Goal: Task Accomplishment & Management: Manage account settings

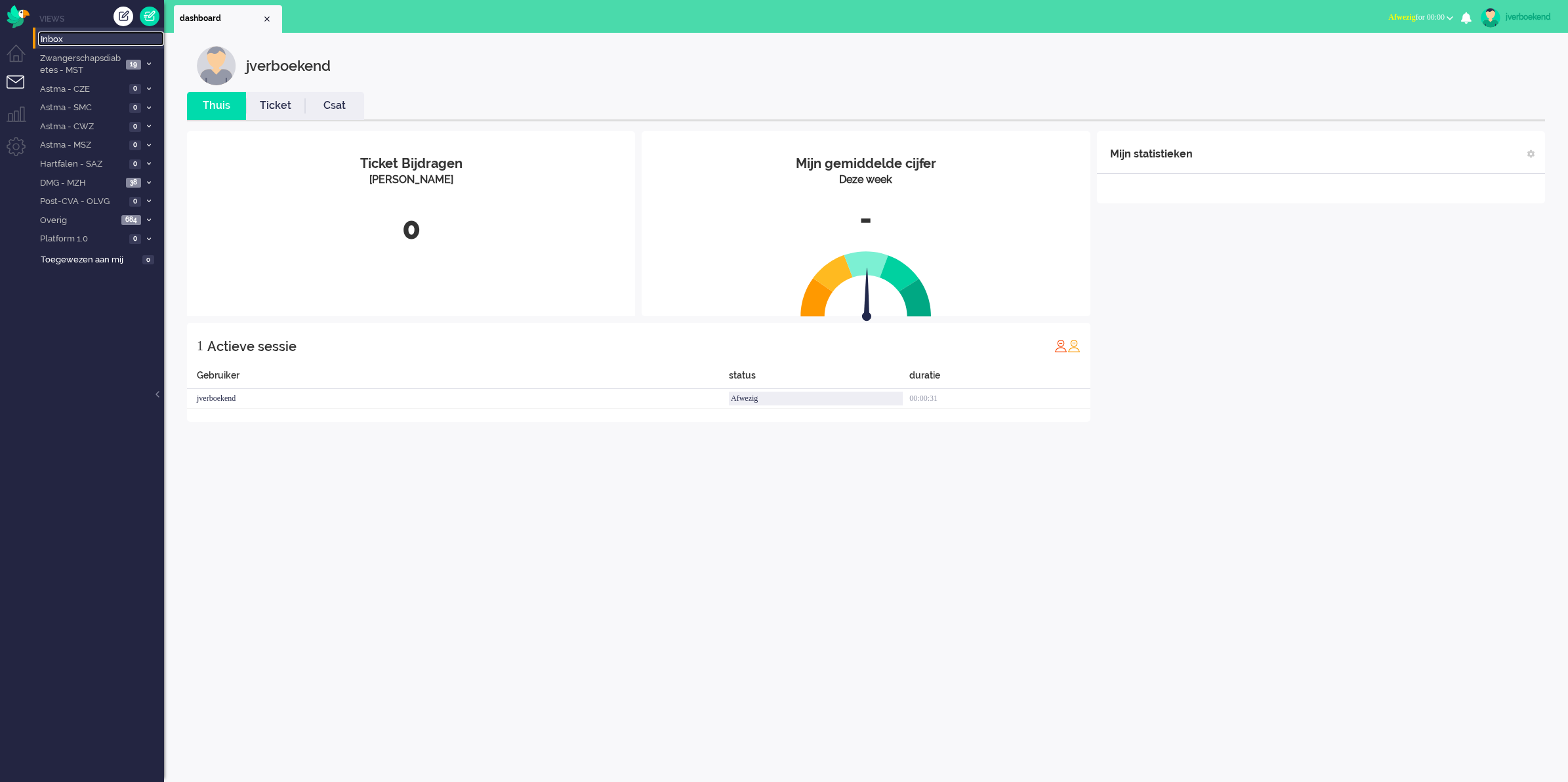
click at [125, 45] on span "Inbox" at bounding box center [103, 39] width 124 height 12
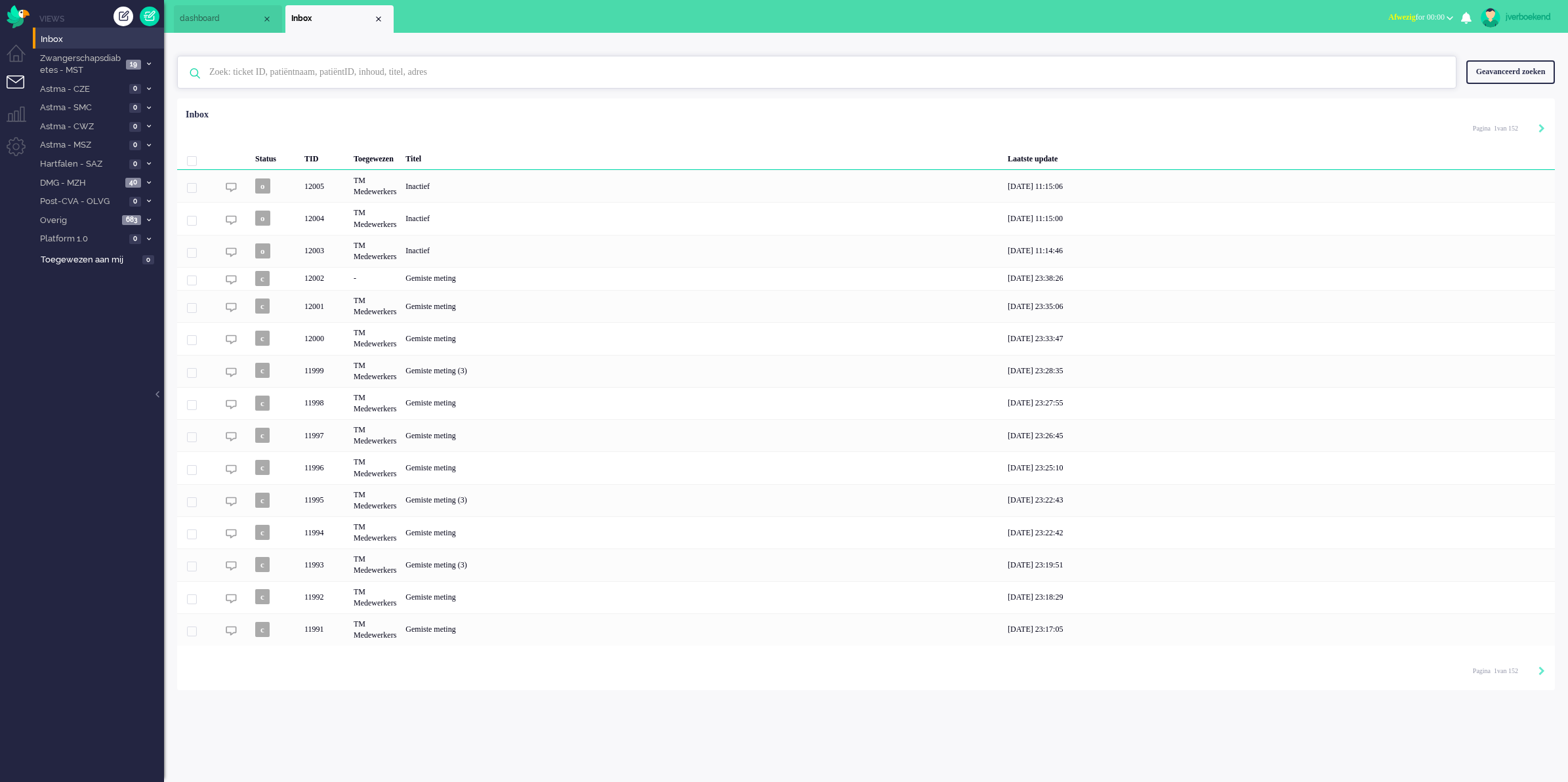
click at [287, 79] on input "text" at bounding box center [819, 73] width 1238 height 32
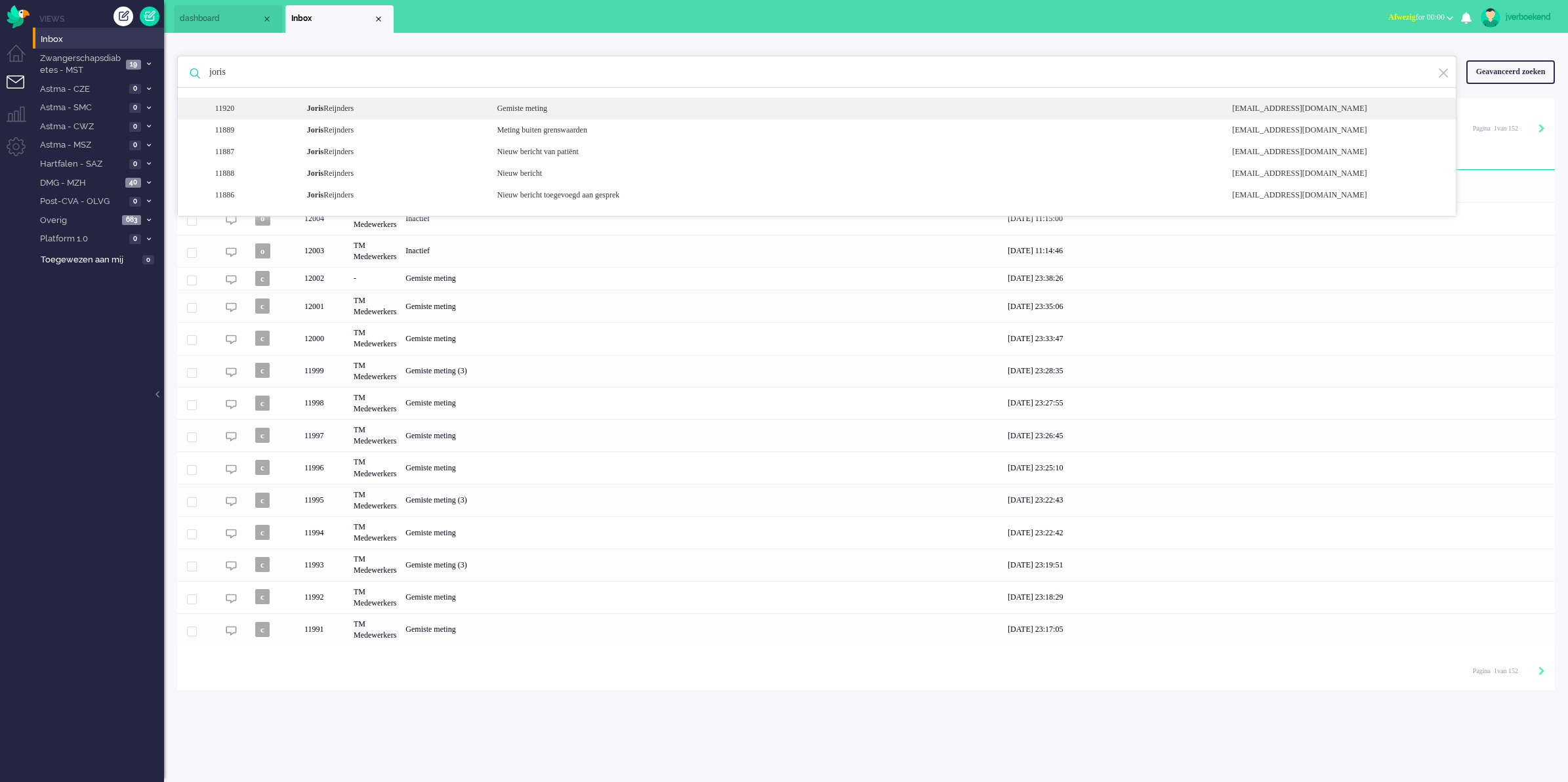
type input "joris"
click at [480, 107] on div "[PERSON_NAME]" at bounding box center [392, 108] width 190 height 11
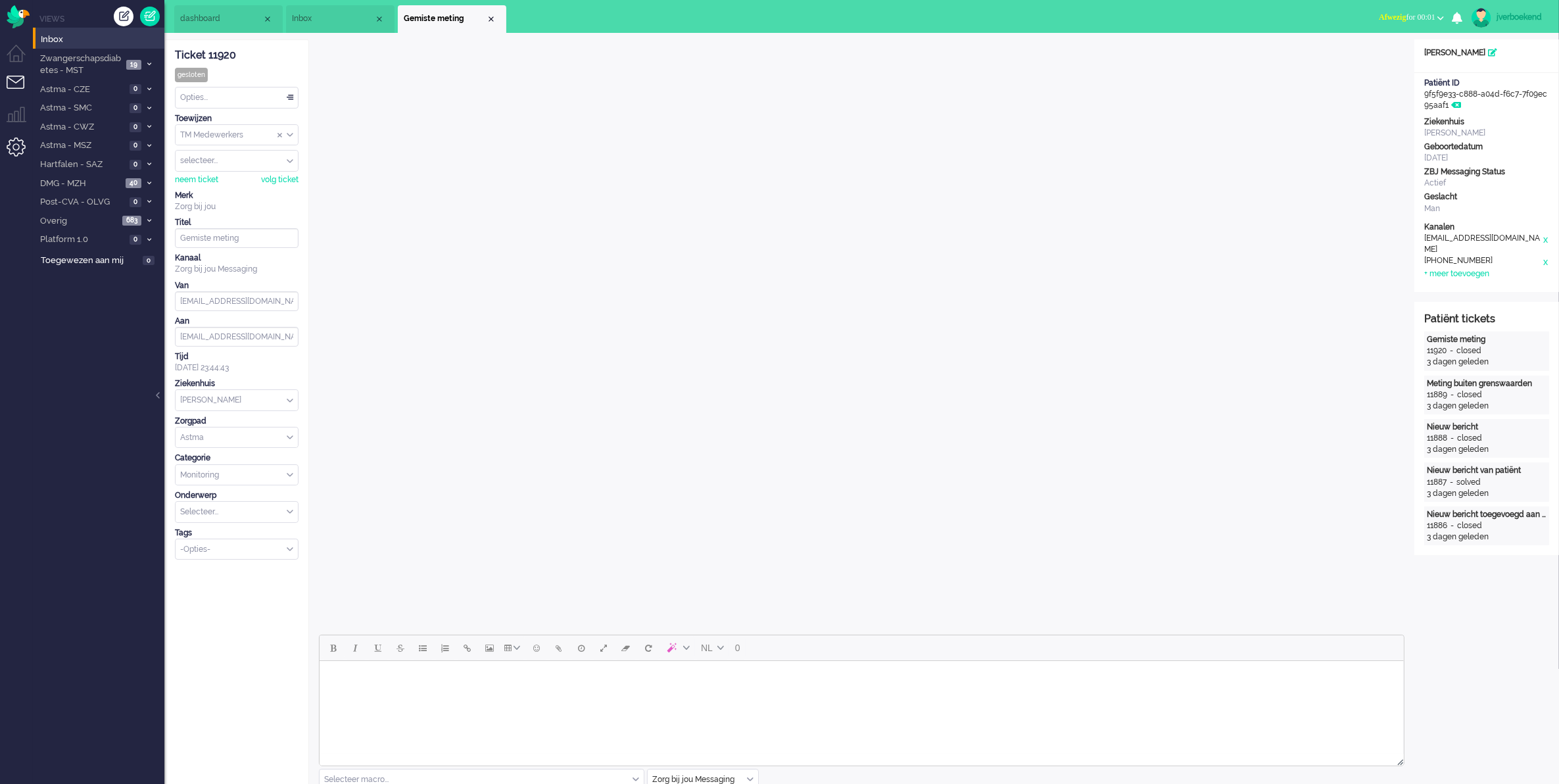
click at [15, 143] on li "Admin menu" at bounding box center [21, 152] width 30 height 30
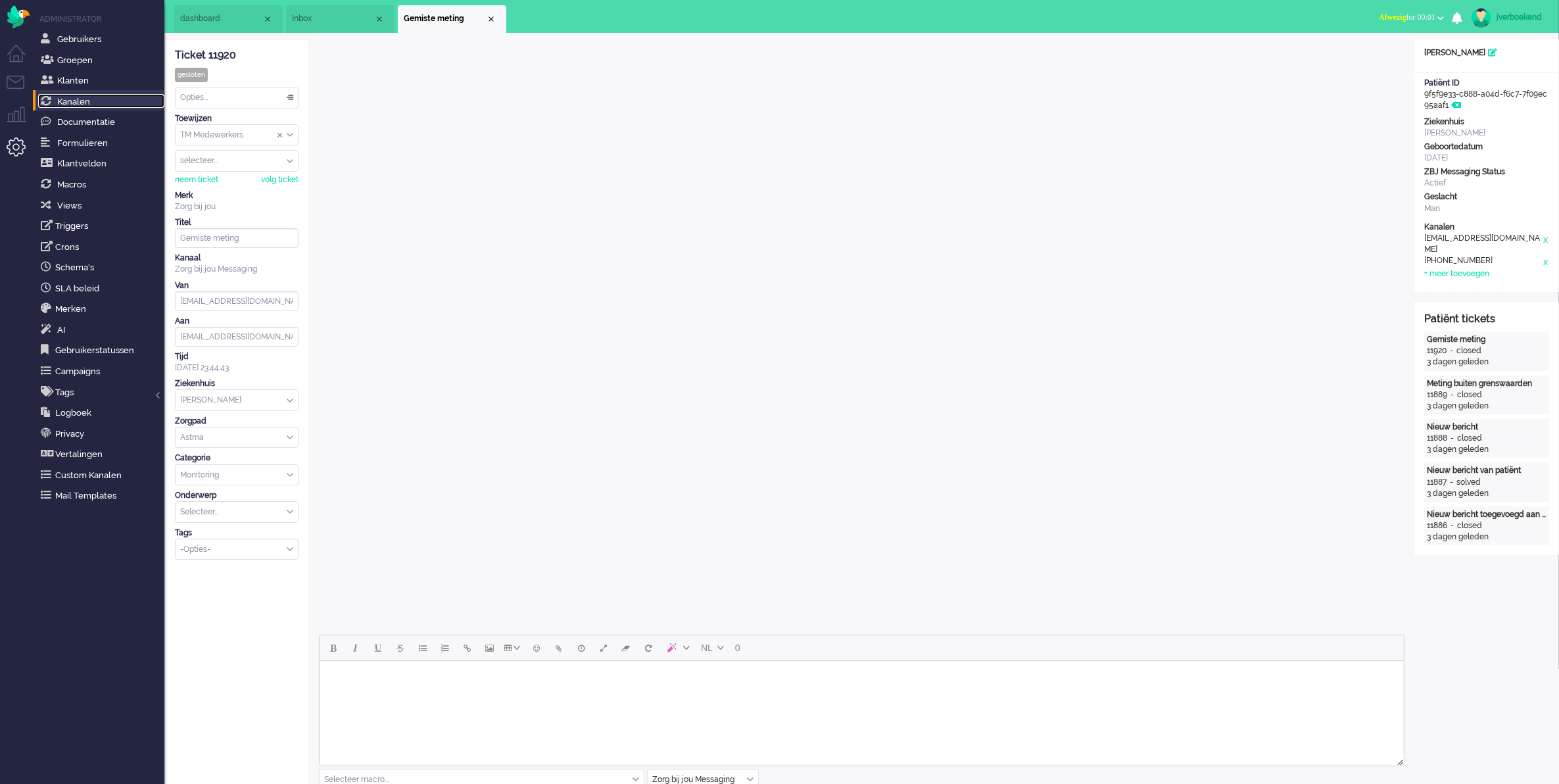
click at [66, 99] on span "Kanalen" at bounding box center [73, 102] width 33 height 10
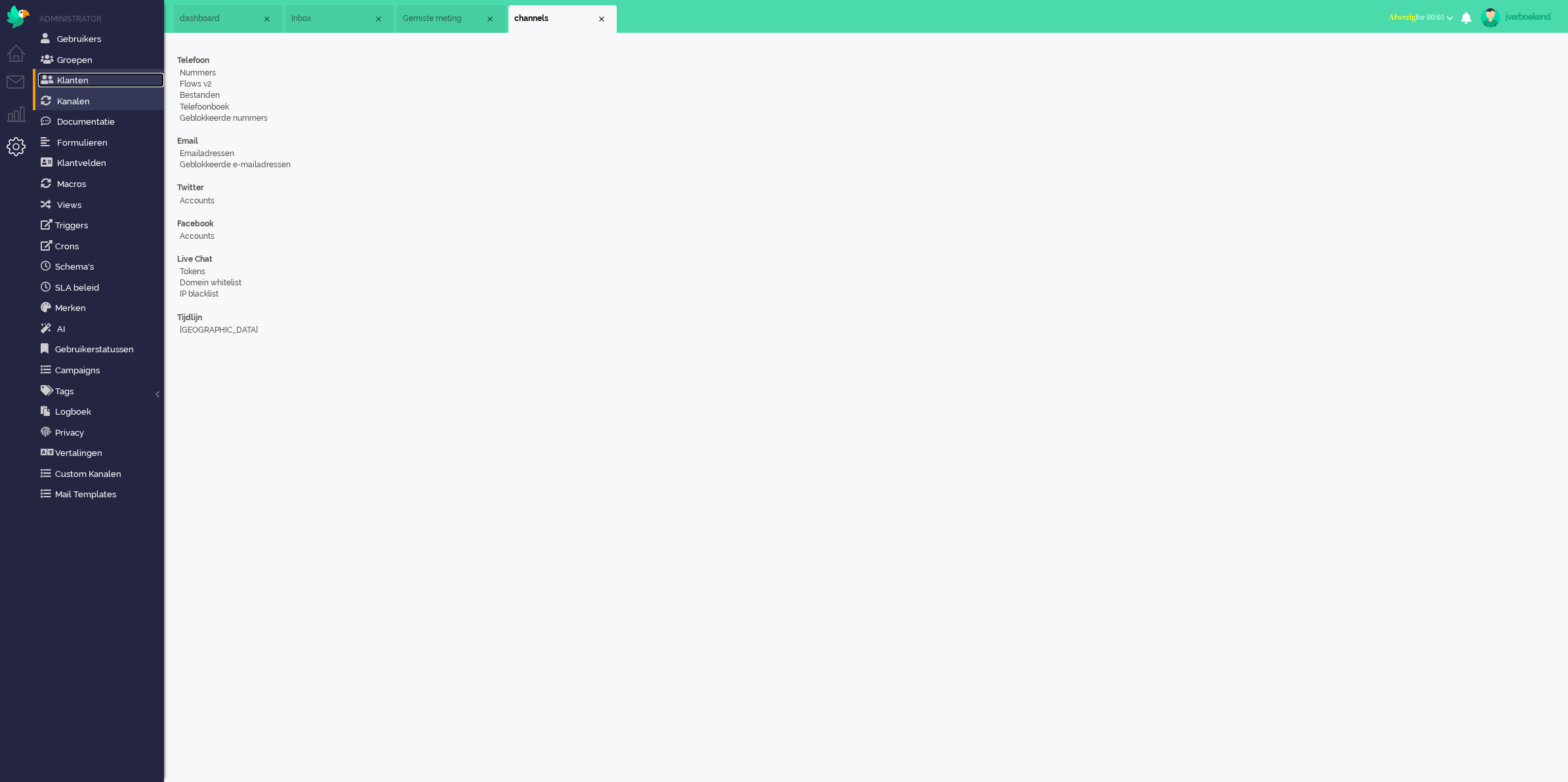
click at [85, 85] on link "Klanten" at bounding box center [101, 80] width 126 height 14
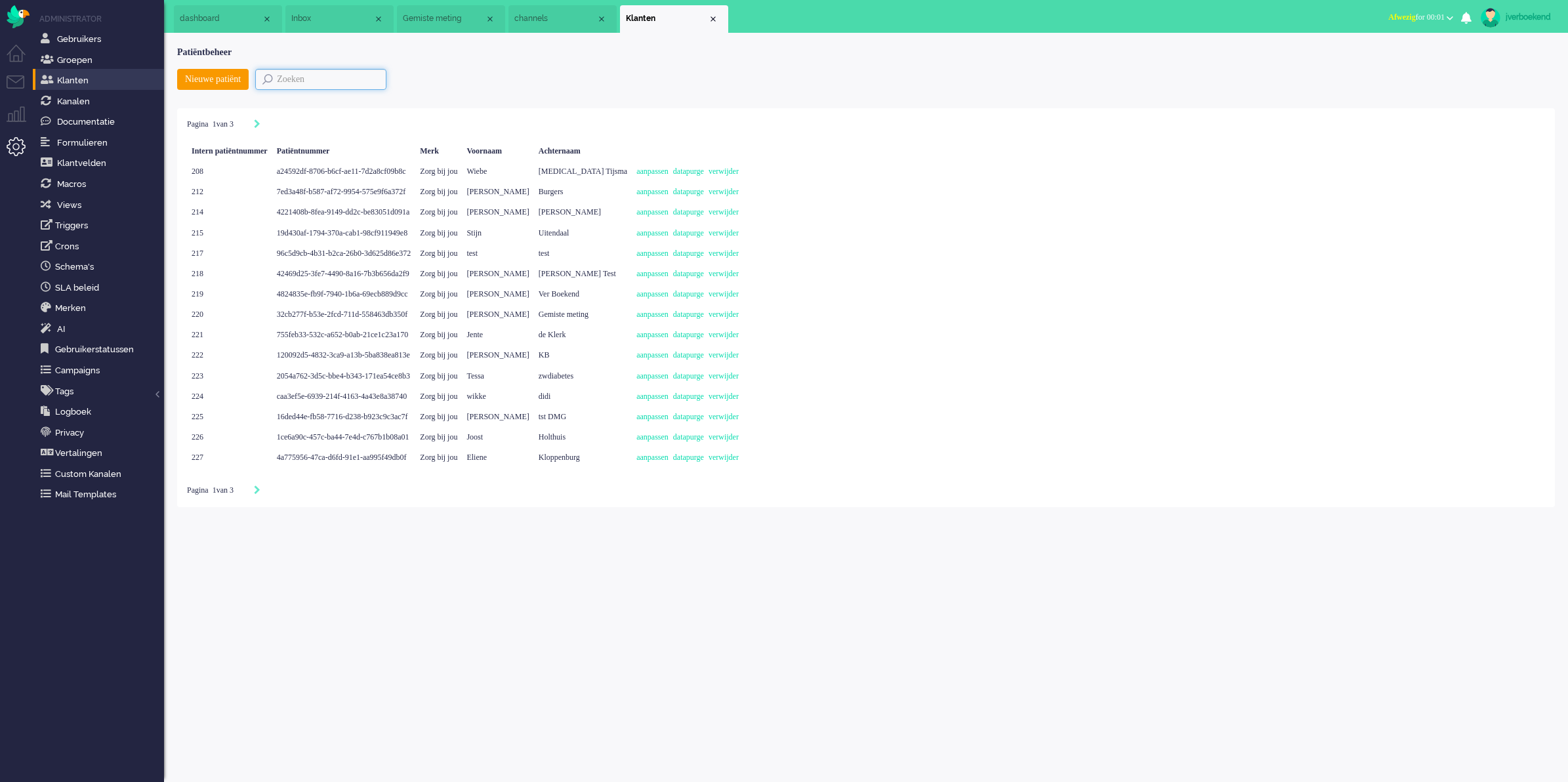
click at [362, 72] on input "text" at bounding box center [320, 79] width 131 height 21
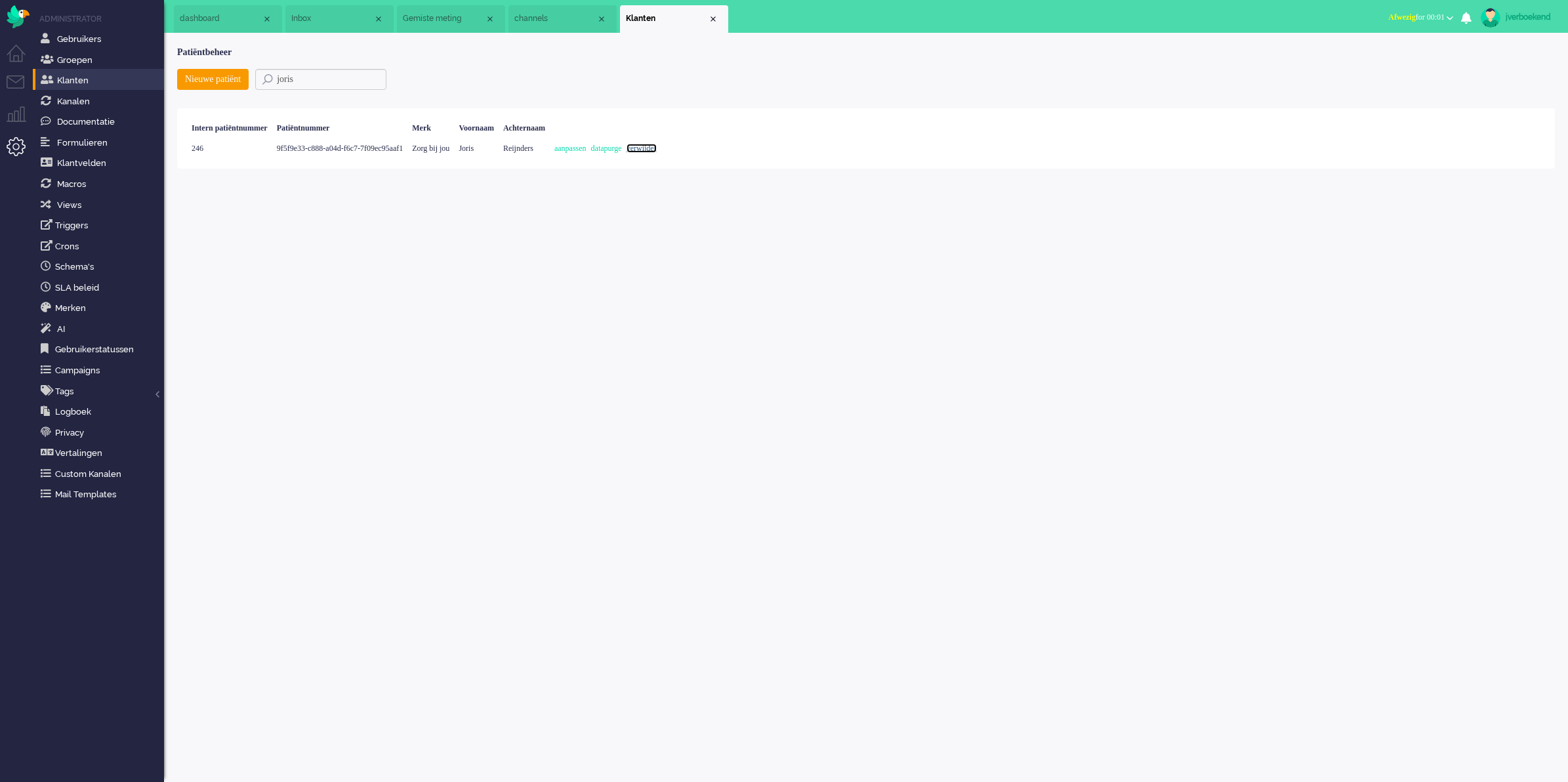
click at [657, 148] on link "verwijder" at bounding box center [641, 148] width 30 height 9
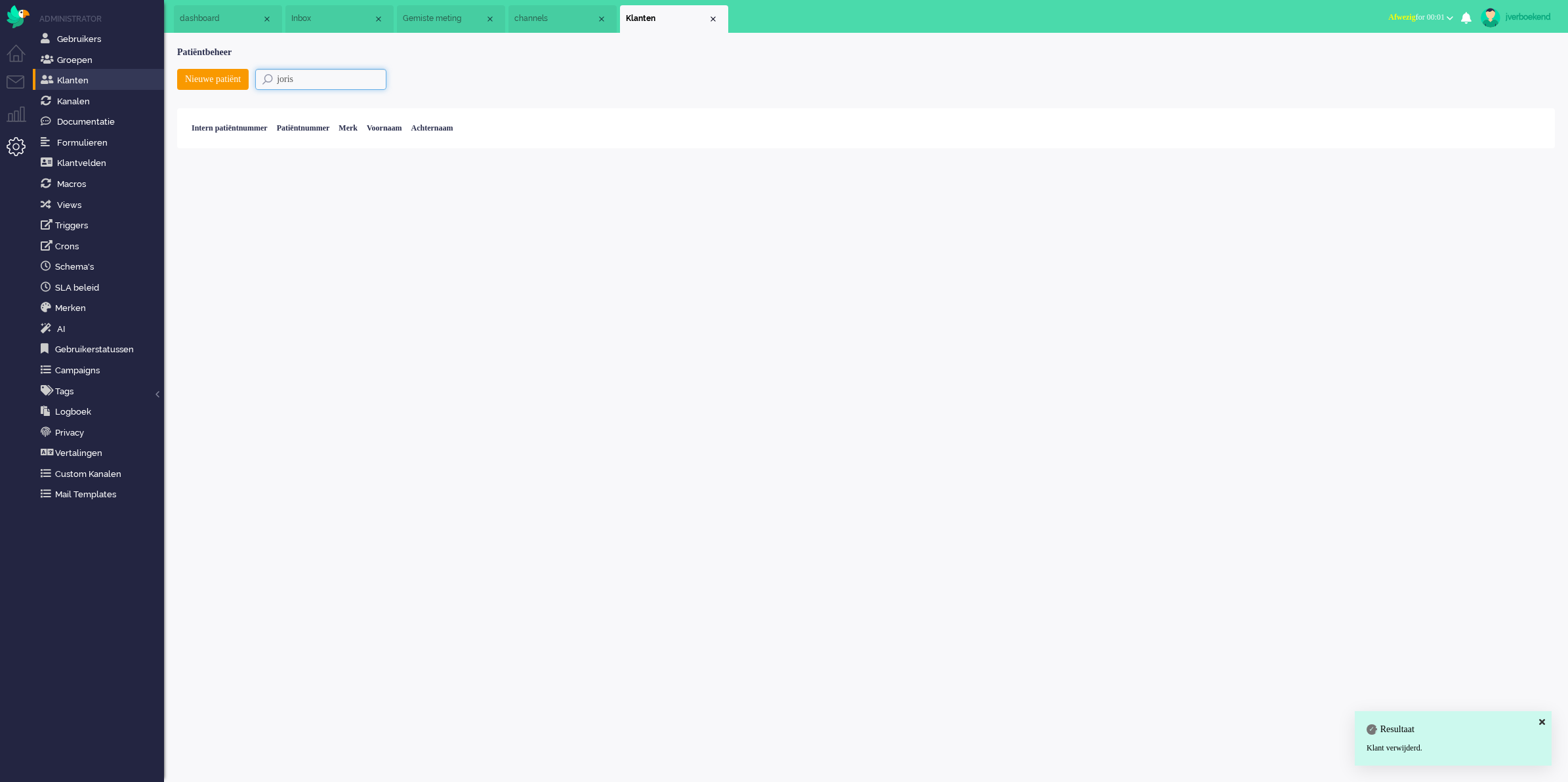
drag, startPoint x: 329, startPoint y: 78, endPoint x: 290, endPoint y: 78, distance: 39.0
click at [290, 78] on input "joris" at bounding box center [320, 79] width 131 height 21
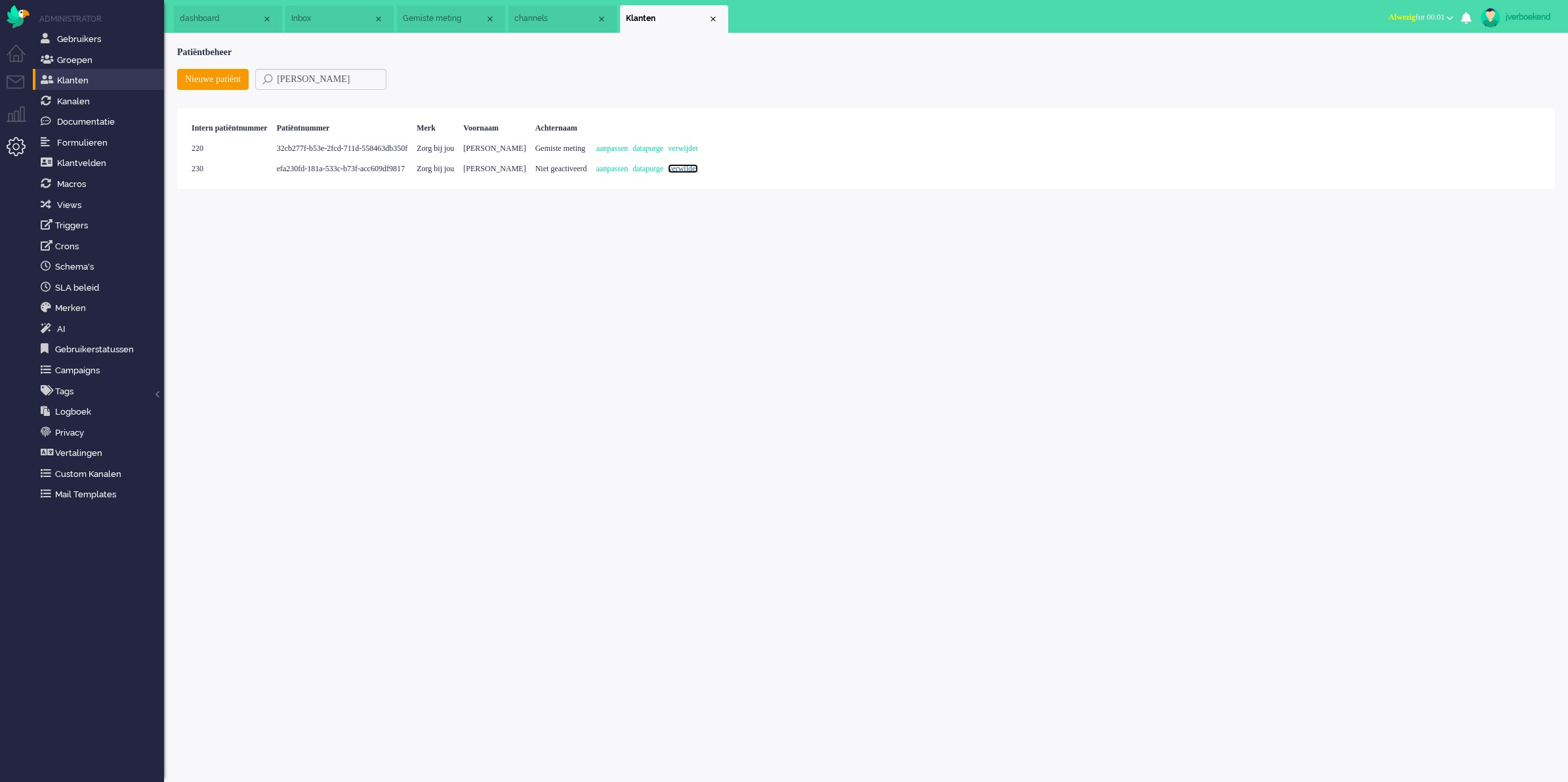
click at [698, 172] on link "verwijder" at bounding box center [683, 168] width 30 height 9
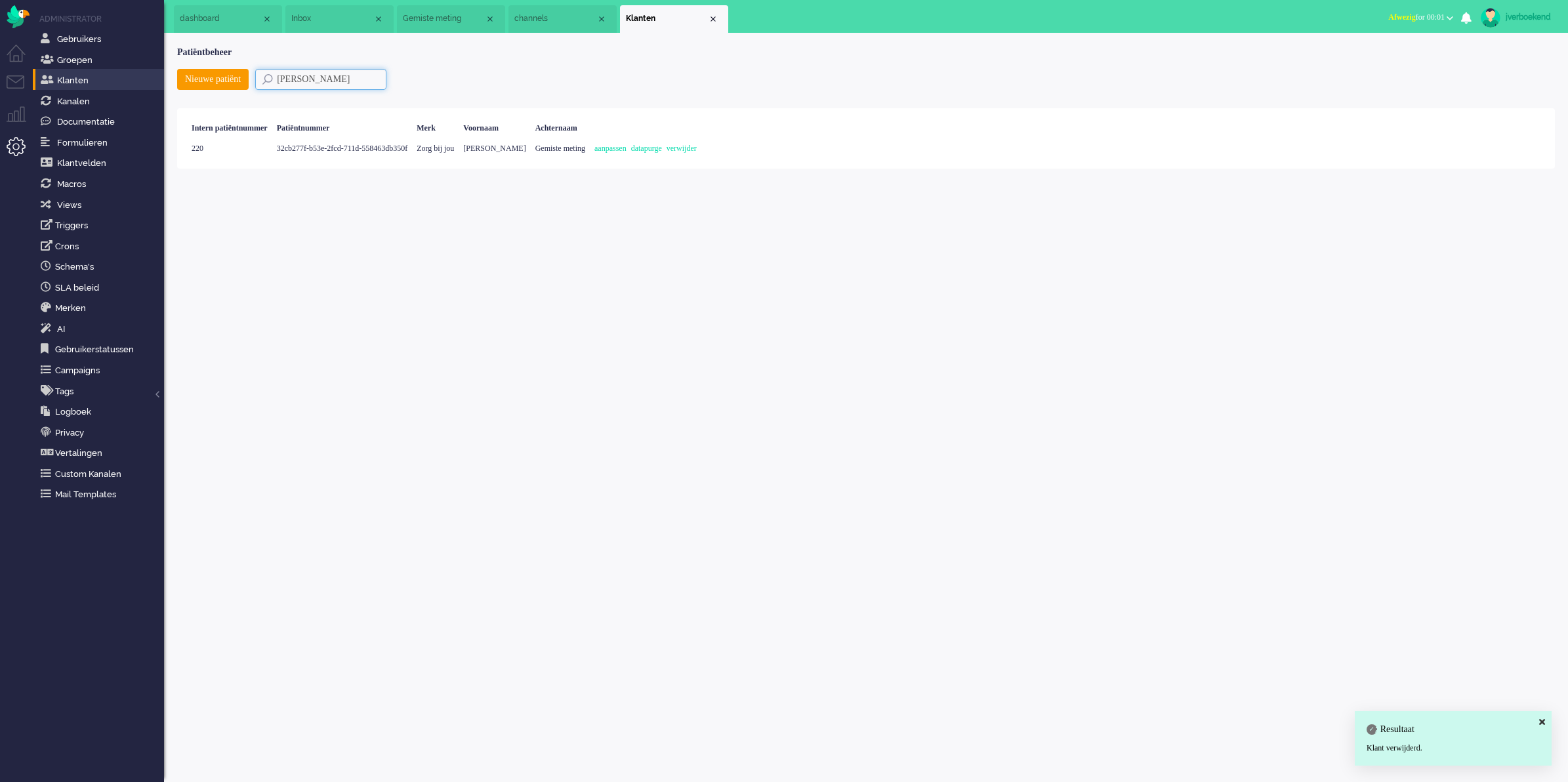
drag, startPoint x: 379, startPoint y: 79, endPoint x: 300, endPoint y: 79, distance: 79.0
click at [300, 79] on input "[PERSON_NAME]" at bounding box center [320, 79] width 131 height 21
type input "s"
type input "soph"
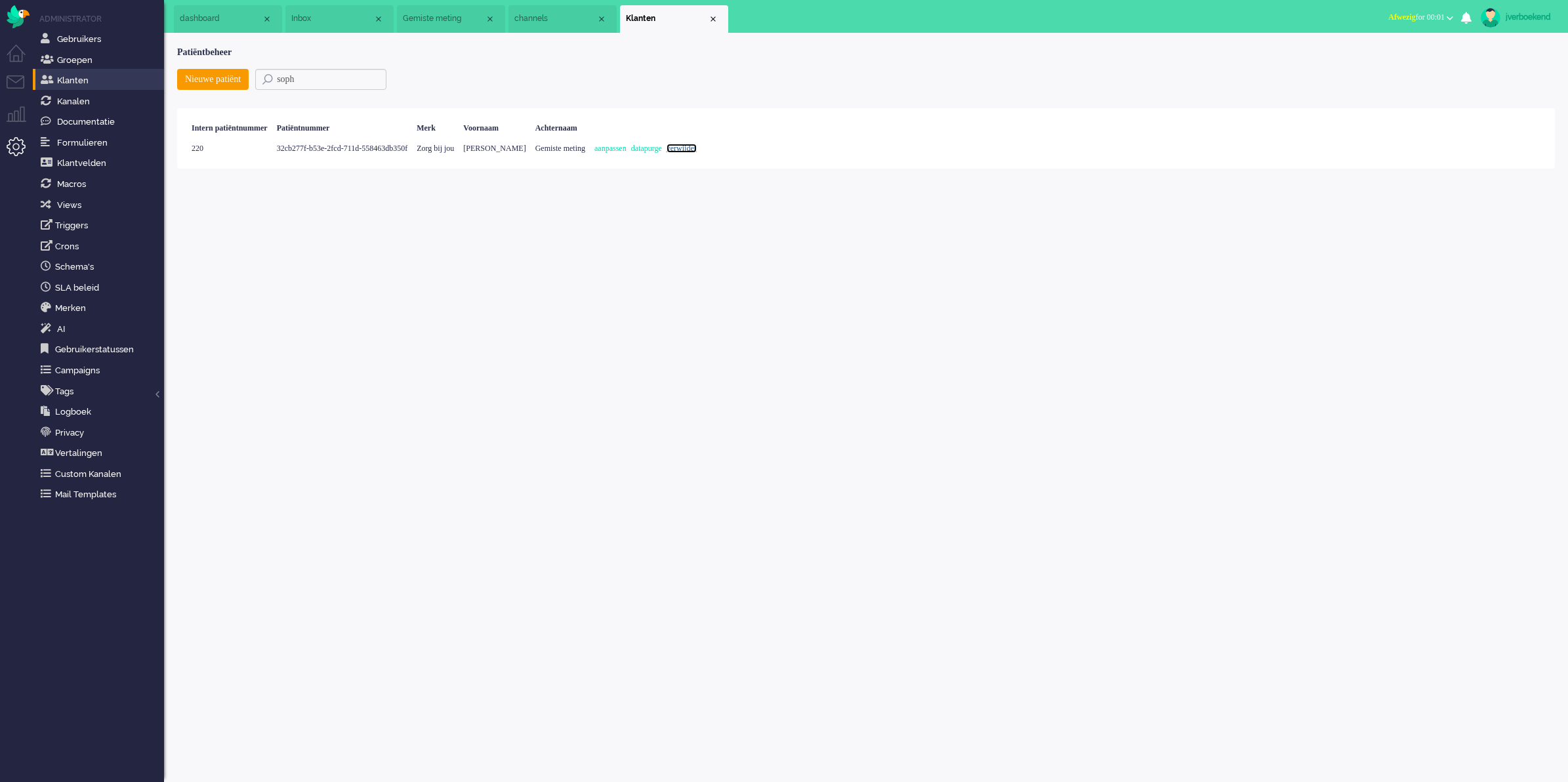
drag, startPoint x: 775, startPoint y: 147, endPoint x: 844, endPoint y: 70, distance: 103.4
click at [697, 147] on link "verwijder" at bounding box center [682, 148] width 30 height 9
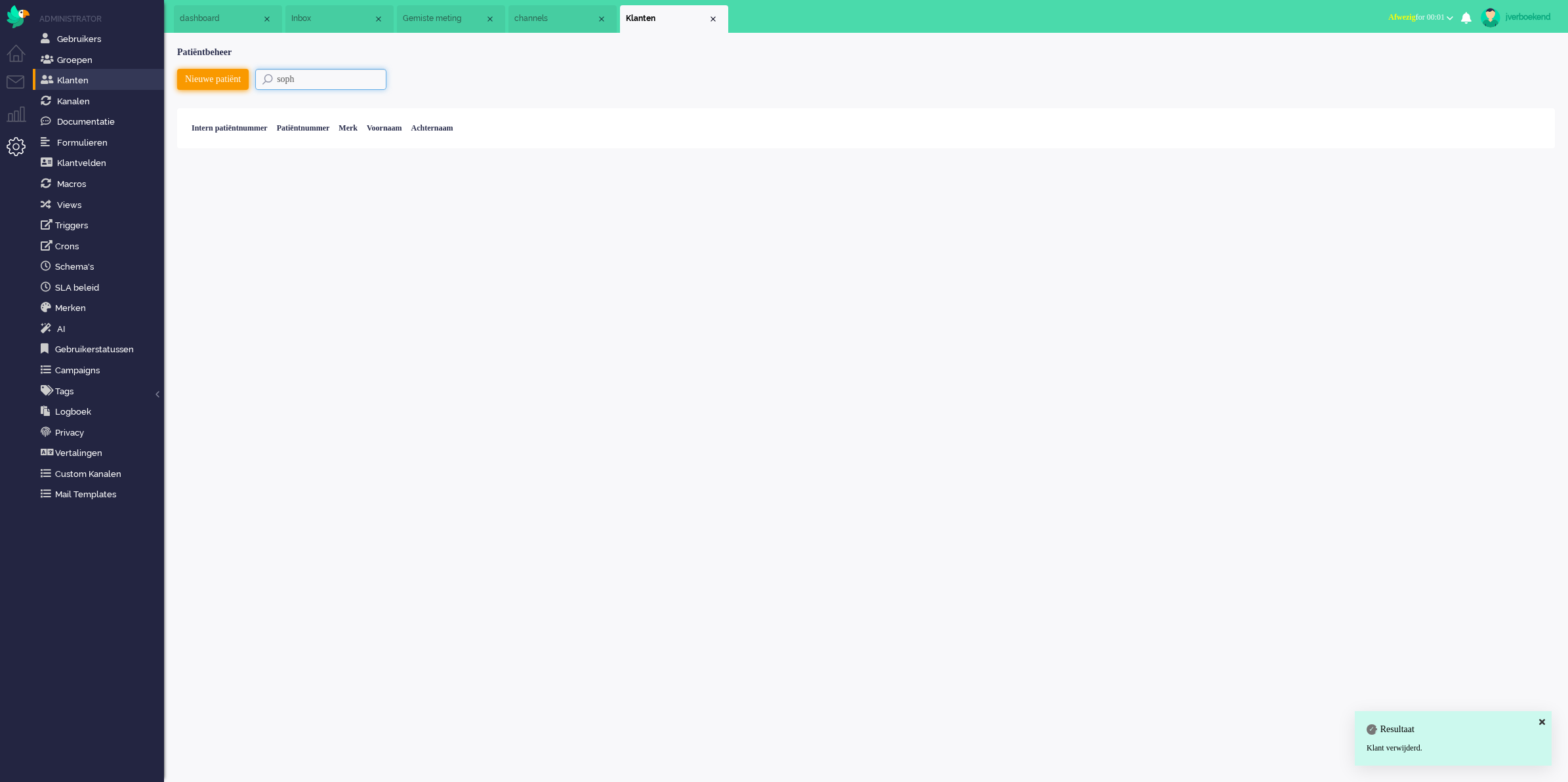
drag, startPoint x: 363, startPoint y: 80, endPoint x: 231, endPoint y: 80, distance: 132.0
click at [231, 80] on div "Nieuwe patiënt soph" at bounding box center [866, 83] width 1378 height 29
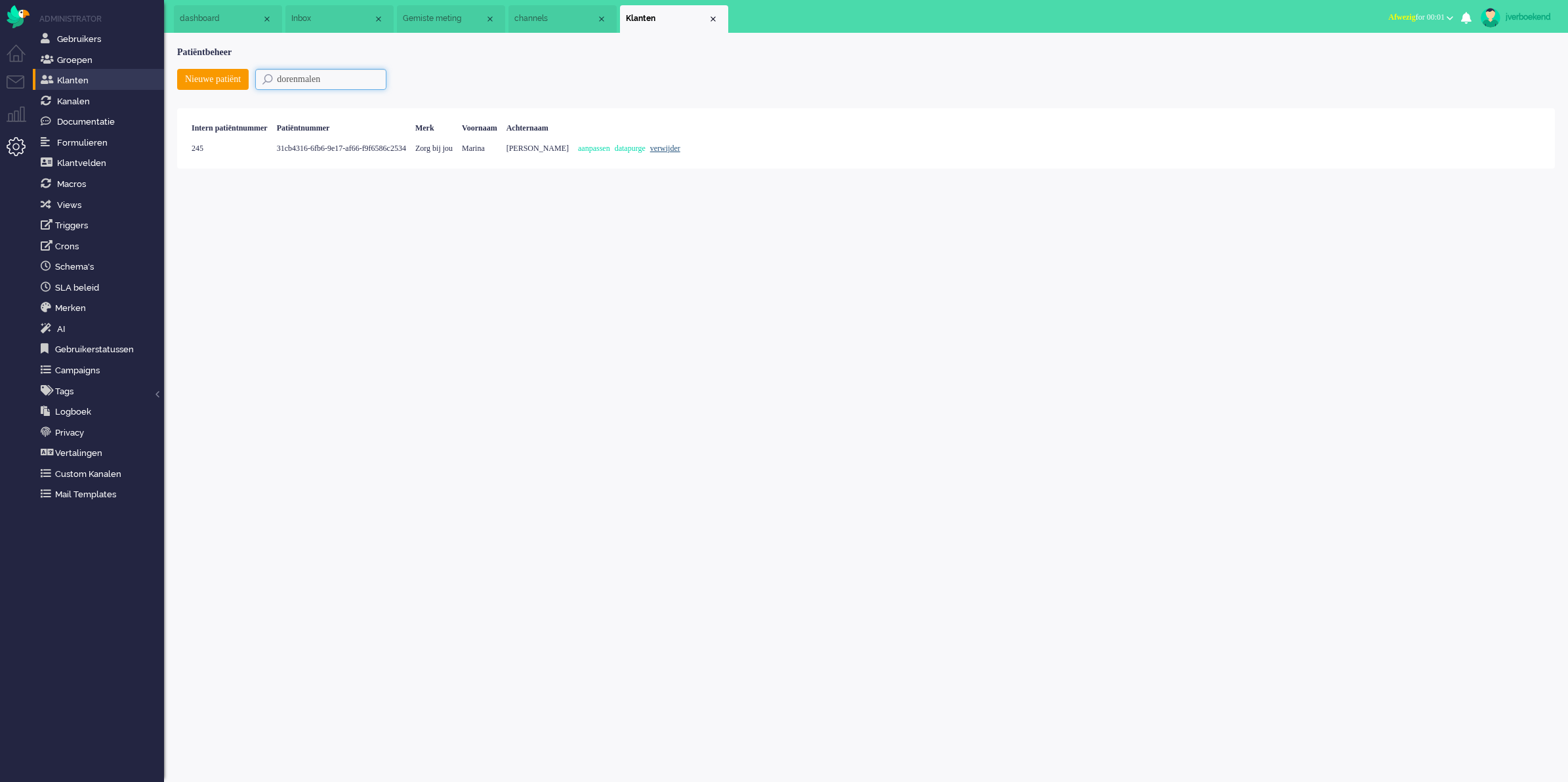
type input "dorenmalen"
click at [680, 149] on link "verwijder" at bounding box center [665, 148] width 30 height 9
